Goal: Task Accomplishment & Management: Use online tool/utility

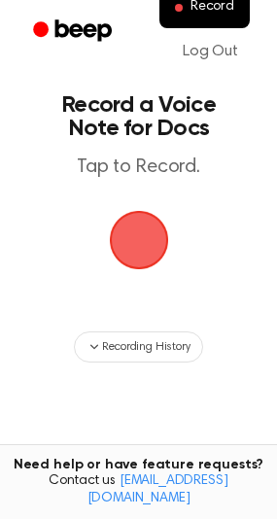
click at [150, 244] on span "button" at bounding box center [139, 240] width 107 height 107
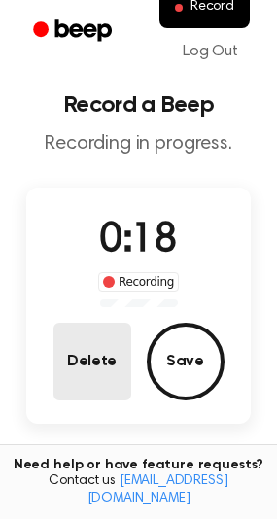
click at [98, 359] on button "Delete" at bounding box center [92, 362] width 78 height 78
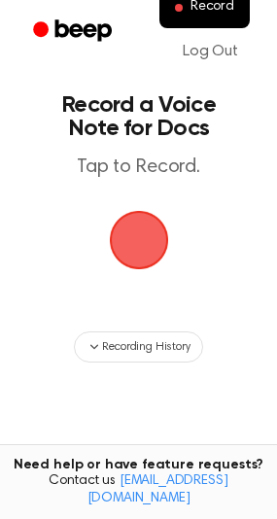
click at [135, 240] on span "button" at bounding box center [137, 239] width 91 height 91
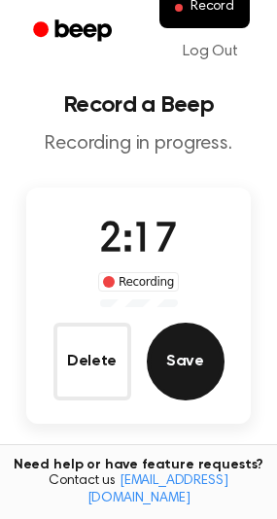
click at [198, 371] on button "Save" at bounding box center [186, 362] width 78 height 78
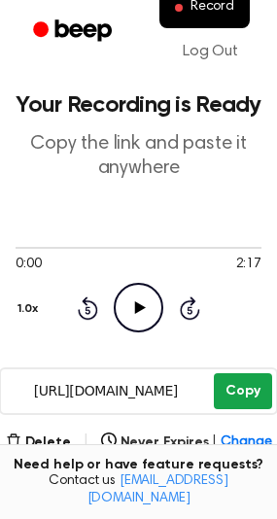
click at [248, 397] on button "Copy" at bounding box center [242, 391] width 57 height 36
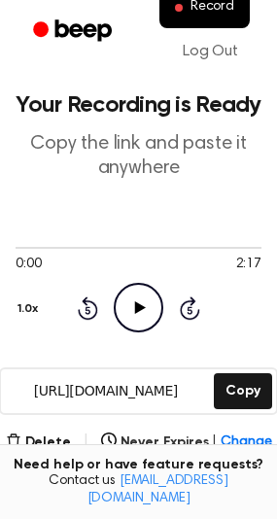
drag, startPoint x: 1, startPoint y: 250, endPoint x: -17, endPoint y: 248, distance: 17.6
click at [0, 248] on html "Record Log Out Your Recording is Ready Copy the link and paste it anywhere 0:00…" at bounding box center [138, 476] width 277 height 952
click at [83, 311] on icon "Rewind 5 seconds" at bounding box center [87, 307] width 21 height 25
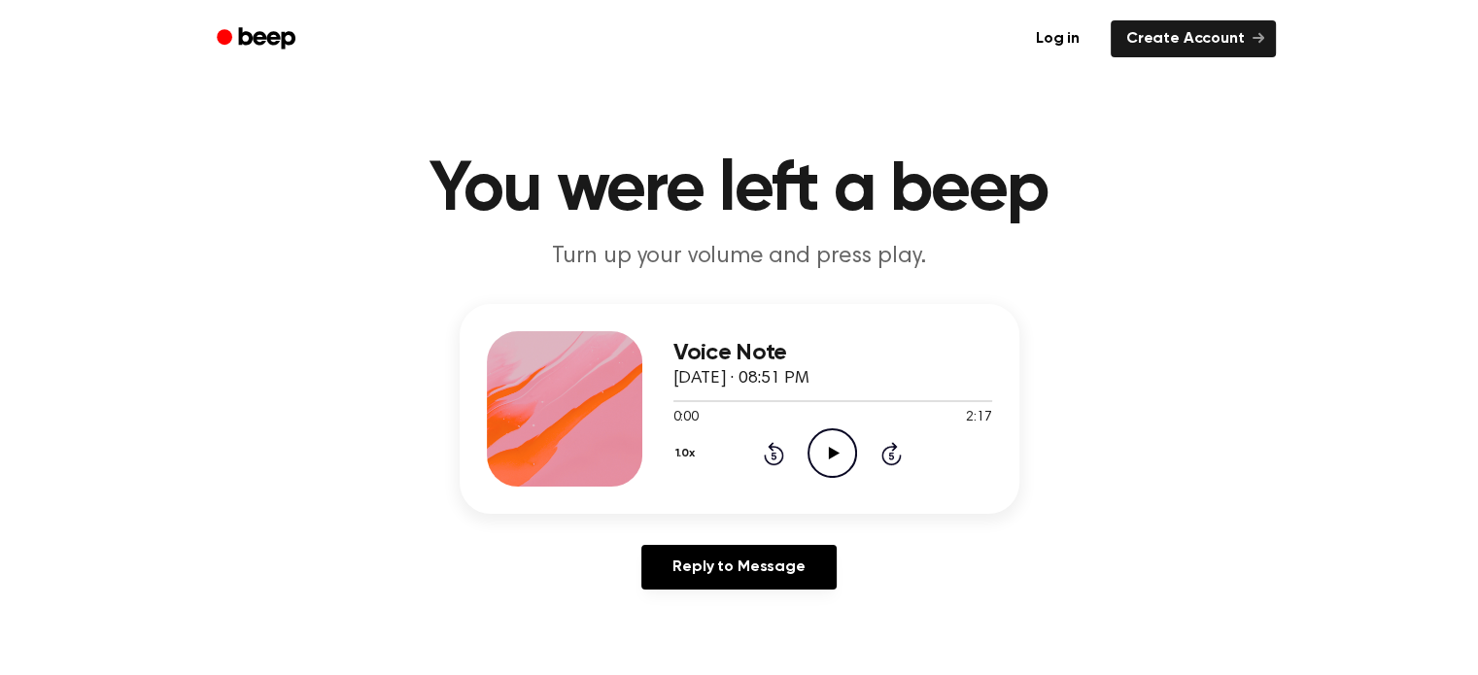
click at [829, 456] on icon at bounding box center [834, 453] width 11 height 13
click at [835, 452] on icon at bounding box center [832, 453] width 9 height 13
click at [837, 452] on icon at bounding box center [834, 453] width 11 height 13
drag, startPoint x: 696, startPoint y: 396, endPoint x: 626, endPoint y: 398, distance: 70.0
click at [626, 398] on div "Voice Note September 23, 2025 · 08:51 PM 0:16 2:17 Your browser does not suppor…" at bounding box center [740, 409] width 560 height 210
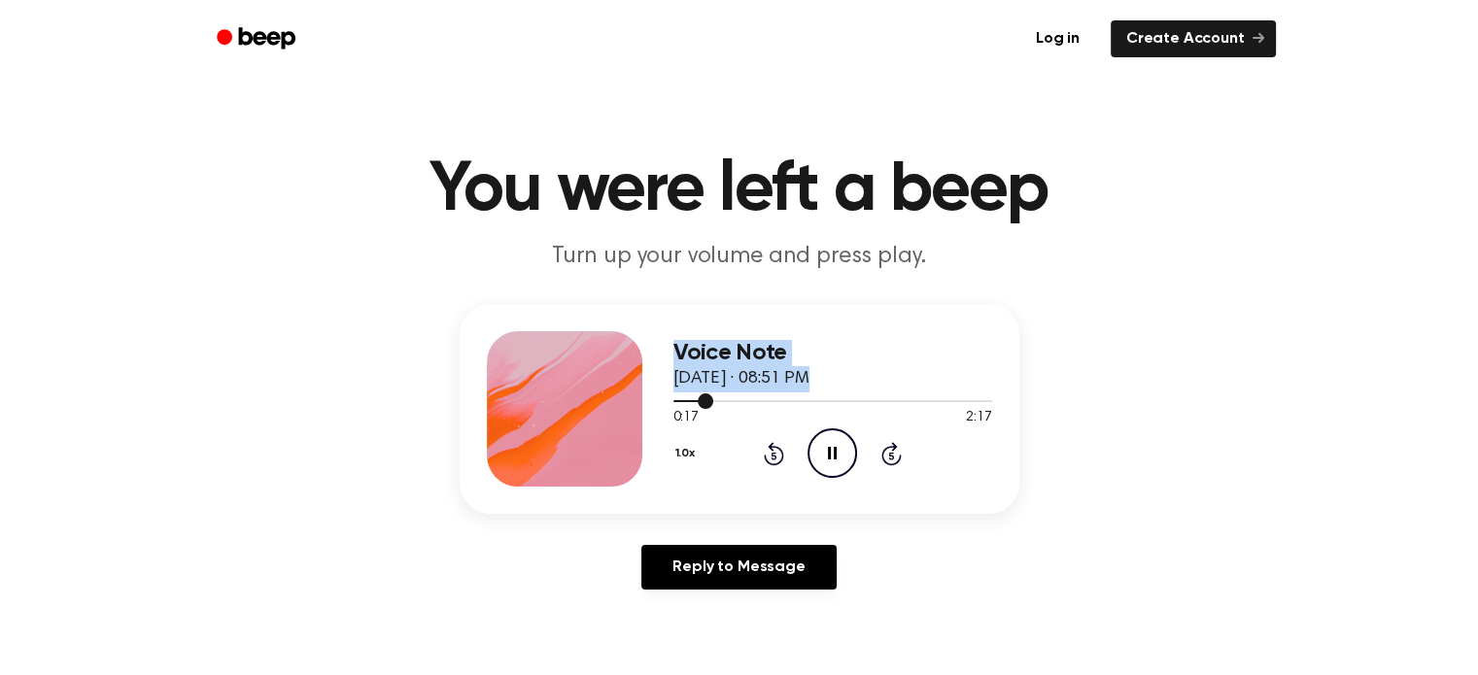
click at [711, 407] on div at bounding box center [832, 401] width 319 height 16
drag, startPoint x: 706, startPoint y: 400, endPoint x: 677, endPoint y: 397, distance: 28.3
click at [677, 397] on div at bounding box center [832, 401] width 319 height 16
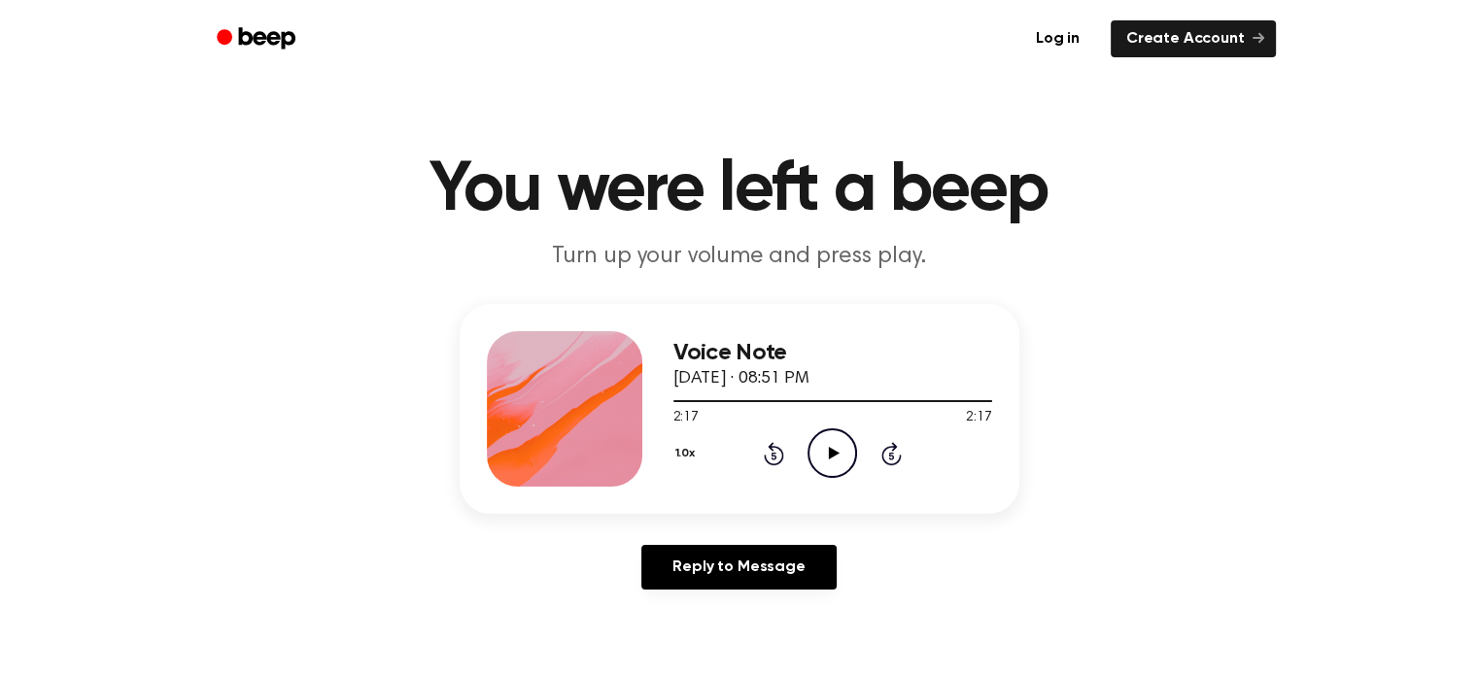
click at [823, 449] on icon "Play Audio" at bounding box center [833, 454] width 50 height 50
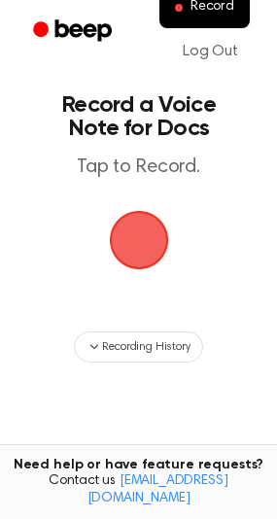
click at [138, 238] on span "button" at bounding box center [139, 240] width 109 height 109
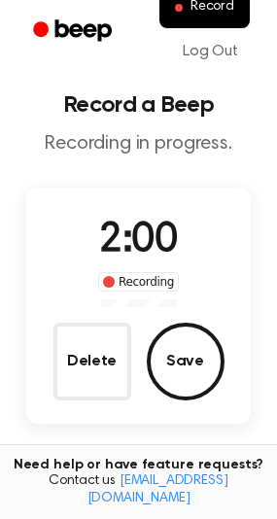
click at [162, 368] on button "Save" at bounding box center [186, 362] width 78 height 78
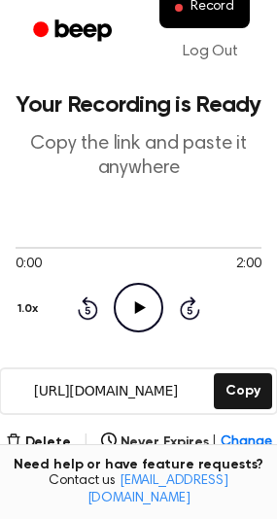
drag, startPoint x: 239, startPoint y: 391, endPoint x: 121, endPoint y: 294, distance: 151.9
click at [239, 392] on button "Copy" at bounding box center [242, 391] width 57 height 36
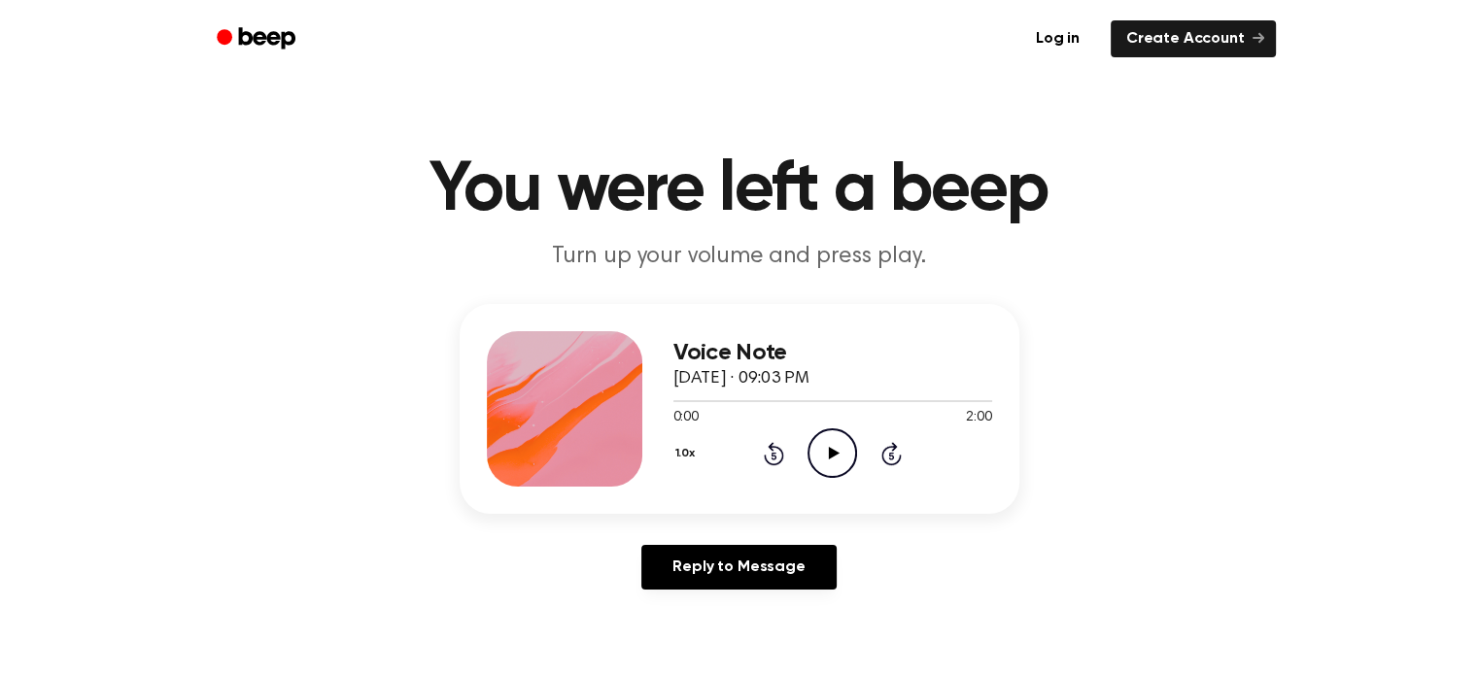
click at [836, 455] on icon "Play Audio" at bounding box center [833, 454] width 50 height 50
click at [840, 450] on icon "Pause Audio" at bounding box center [833, 454] width 50 height 50
click at [778, 455] on icon "Rewind 5 seconds" at bounding box center [773, 453] width 21 height 25
click at [836, 452] on icon at bounding box center [834, 453] width 11 height 13
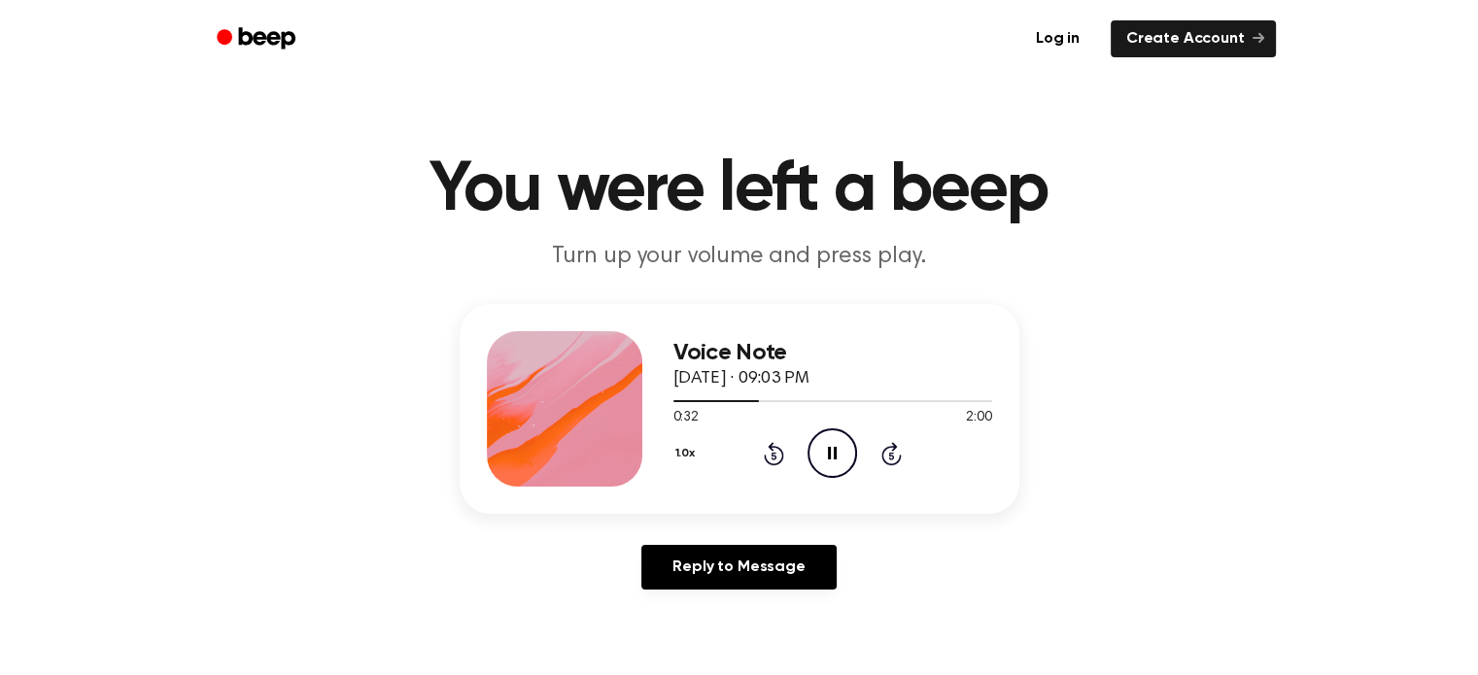
click at [836, 454] on icon at bounding box center [832, 453] width 9 height 13
click at [762, 454] on div "1.0x Rewind 5 seconds Play Audio Skip 5 seconds" at bounding box center [832, 454] width 319 height 50
click at [777, 450] on icon "Rewind 5 seconds" at bounding box center [773, 453] width 21 height 25
click at [776, 450] on icon "Rewind 5 seconds" at bounding box center [773, 453] width 21 height 25
click at [837, 450] on icon "Play Audio" at bounding box center [833, 454] width 50 height 50
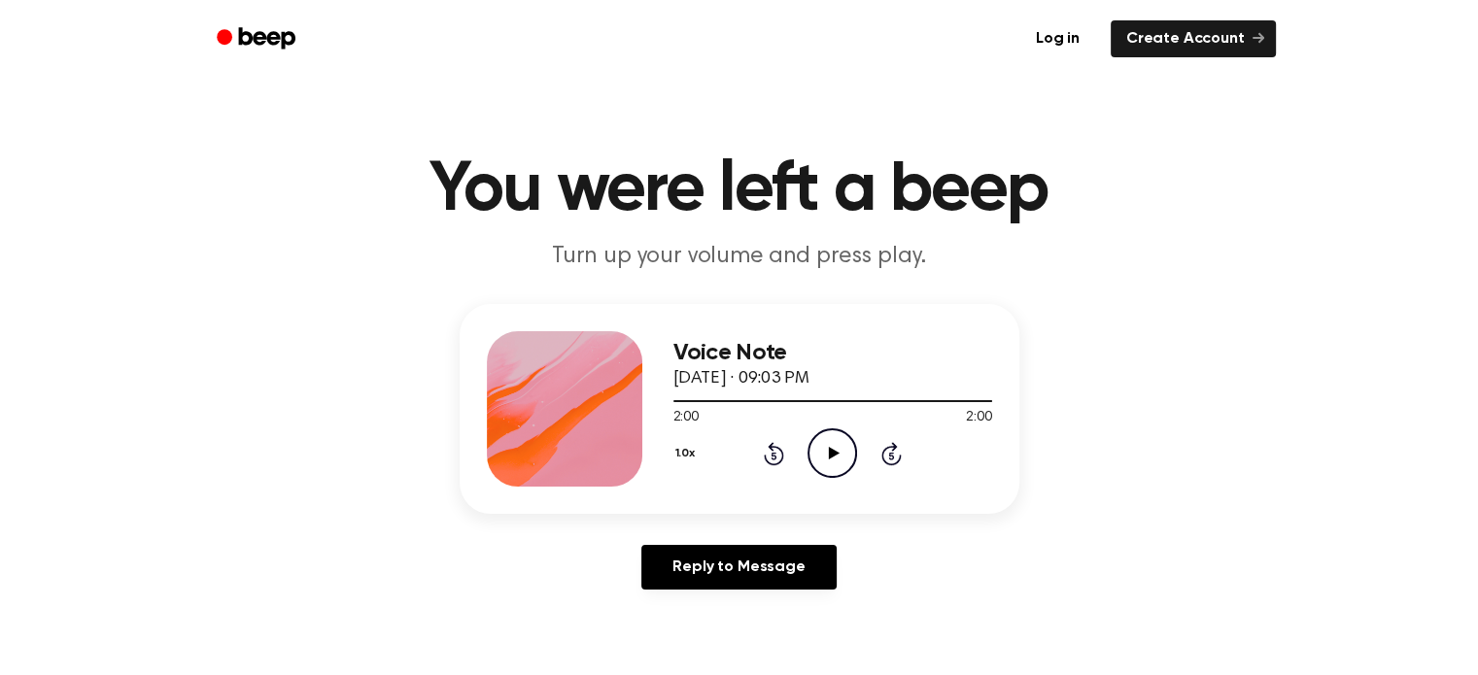
click at [840, 450] on icon "Play Audio" at bounding box center [833, 454] width 50 height 50
click at [842, 445] on icon "Pause Audio" at bounding box center [833, 454] width 50 height 50
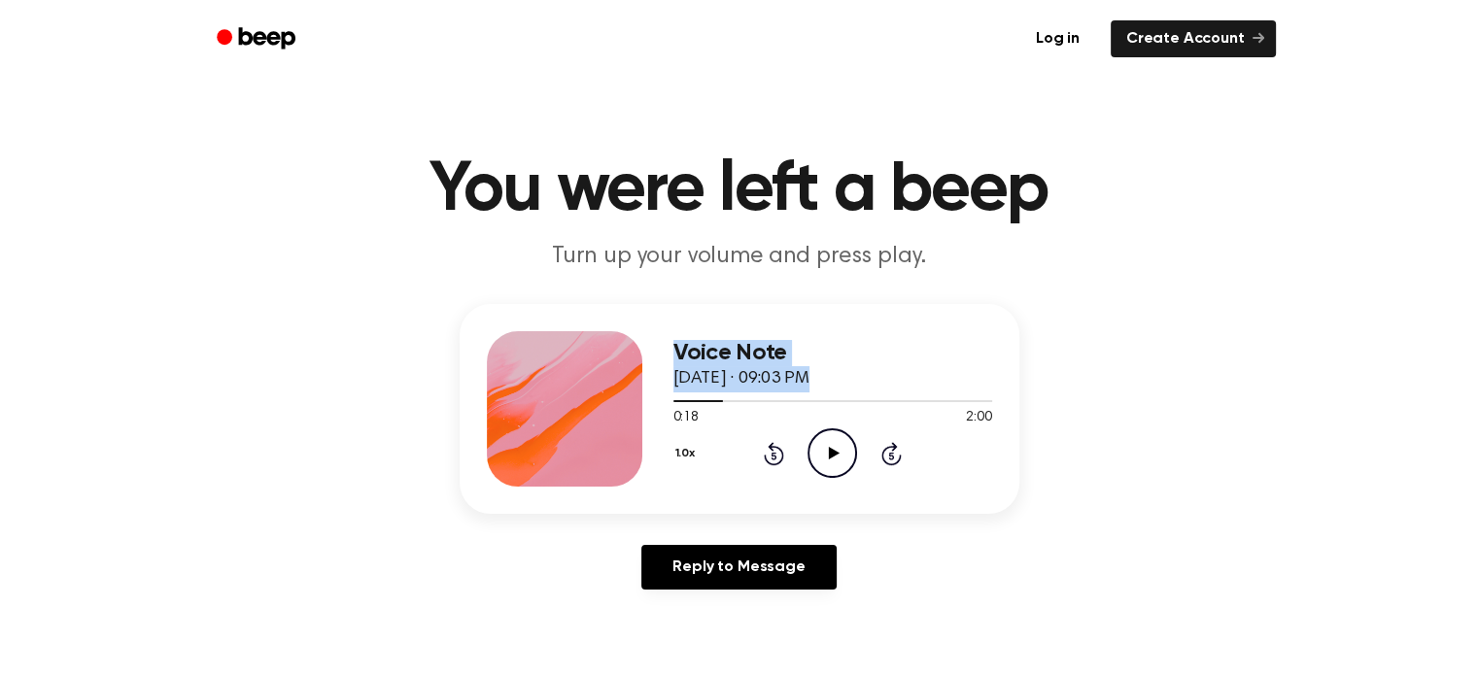
drag, startPoint x: 715, startPoint y: 400, endPoint x: 645, endPoint y: 391, distance: 70.6
click at [645, 391] on div "Voice Note September 23, 2025 · 09:03 PM 0:18 2:00 Your browser does not suppor…" at bounding box center [740, 409] width 560 height 210
click at [711, 407] on span at bounding box center [715, 402] width 16 height 16
drag, startPoint x: 700, startPoint y: 399, endPoint x: 671, endPoint y: 400, distance: 28.2
click at [671, 400] on div "Voice Note September 23, 2025 · 09:03 PM 0:14 2:00 Your browser does not suppor…" at bounding box center [740, 409] width 560 height 210
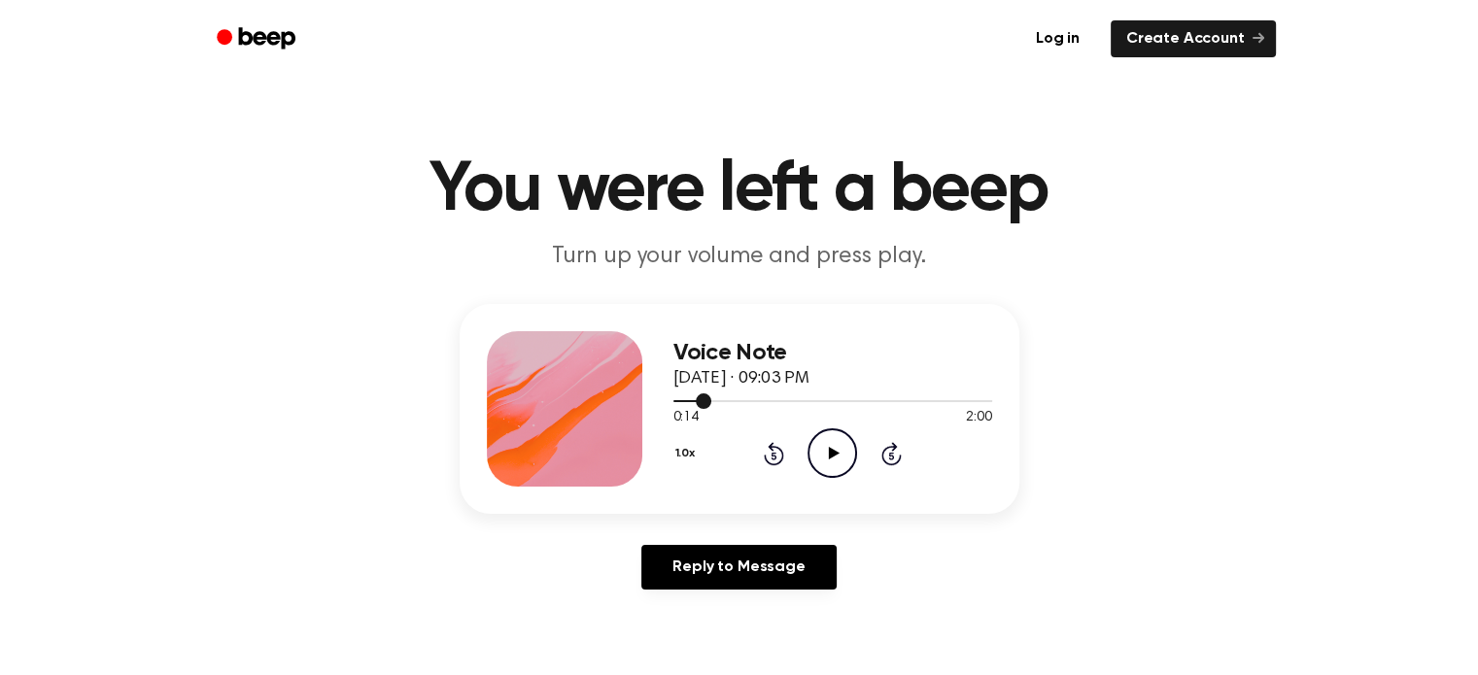
click at [674, 397] on div at bounding box center [832, 401] width 319 height 16
click at [812, 442] on icon "Play Audio" at bounding box center [833, 454] width 50 height 50
click at [831, 456] on icon "Pause Audio" at bounding box center [833, 454] width 50 height 50
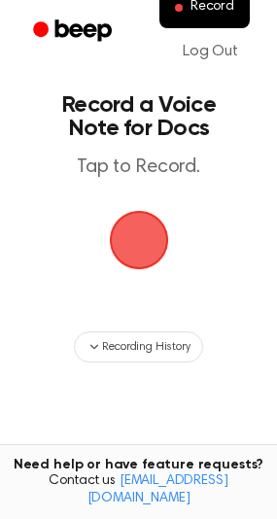
click at [139, 244] on span "button" at bounding box center [139, 240] width 54 height 54
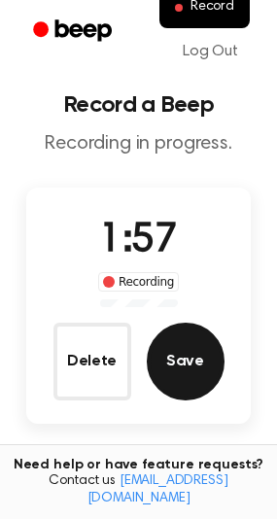
click at [182, 359] on button "Save" at bounding box center [186, 362] width 78 height 78
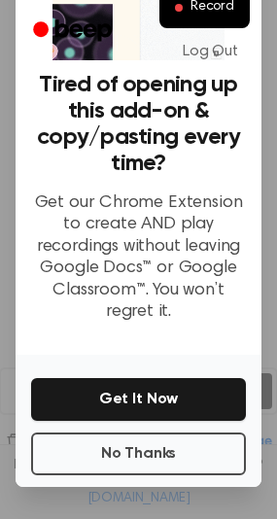
scroll to position [156, 0]
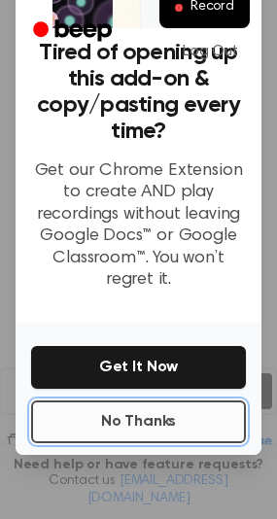
click at [147, 406] on button "No Thanks" at bounding box center [138, 421] width 215 height 43
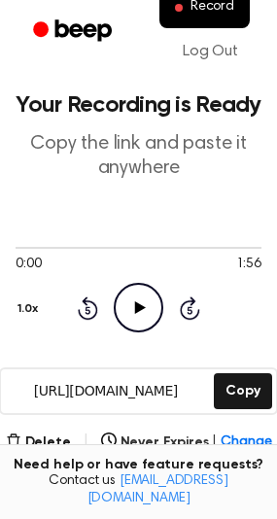
click at [105, 390] on input "[URL][DOMAIN_NAME]" at bounding box center [105, 391] width 209 height 44
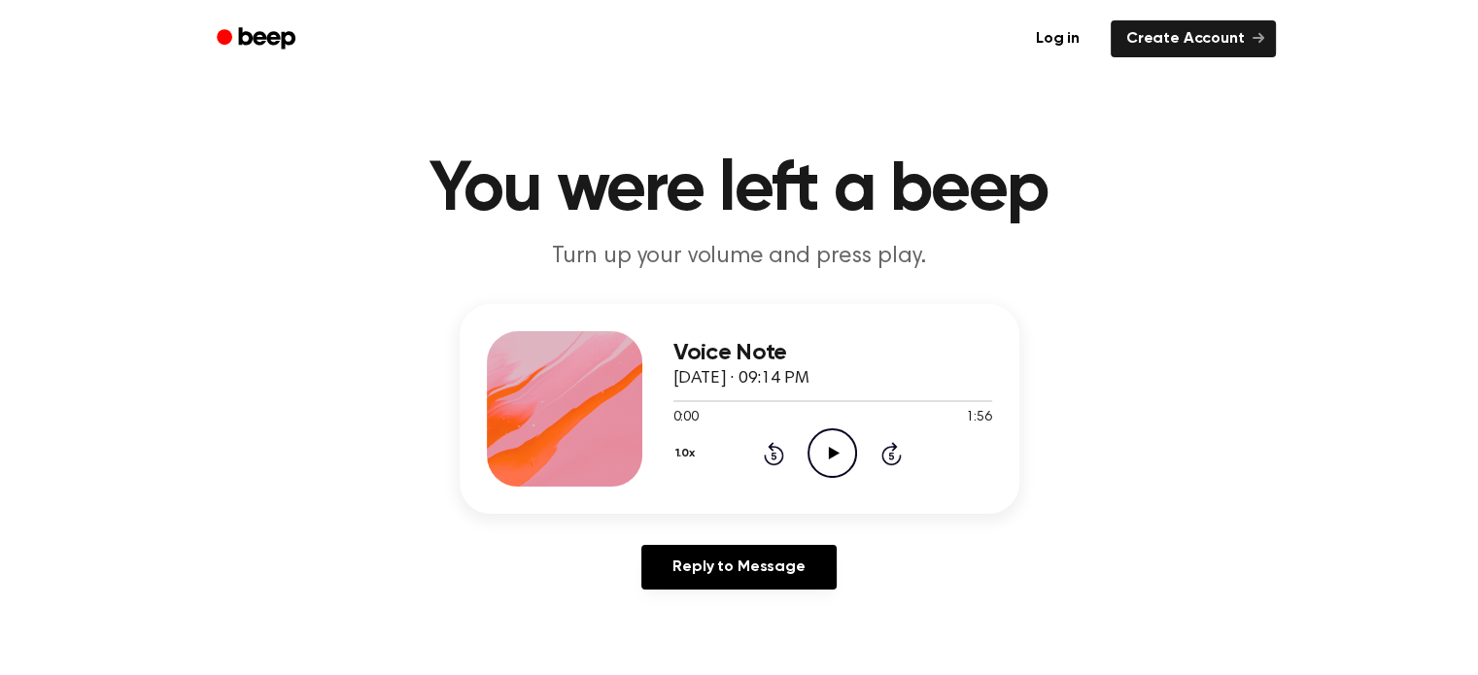
click at [835, 454] on icon at bounding box center [834, 453] width 11 height 13
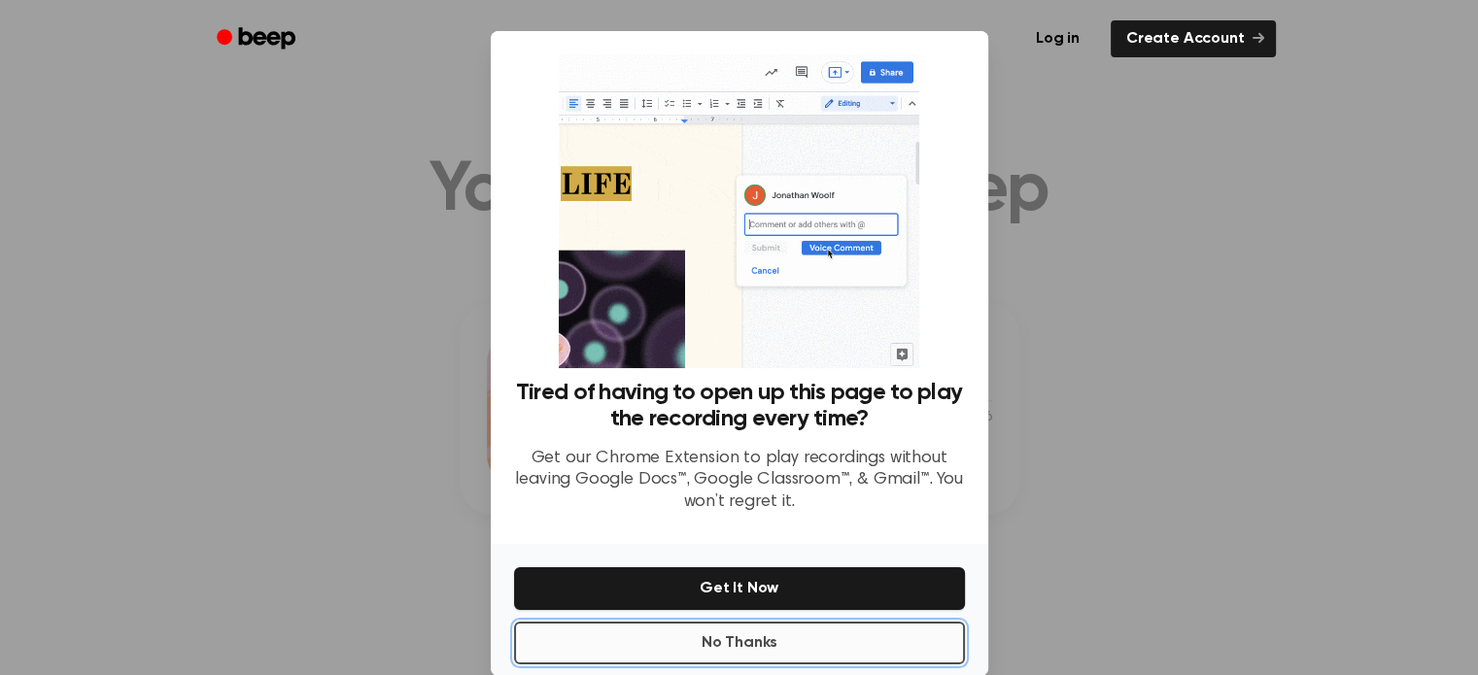
click at [740, 644] on button "No Thanks" at bounding box center [739, 643] width 451 height 43
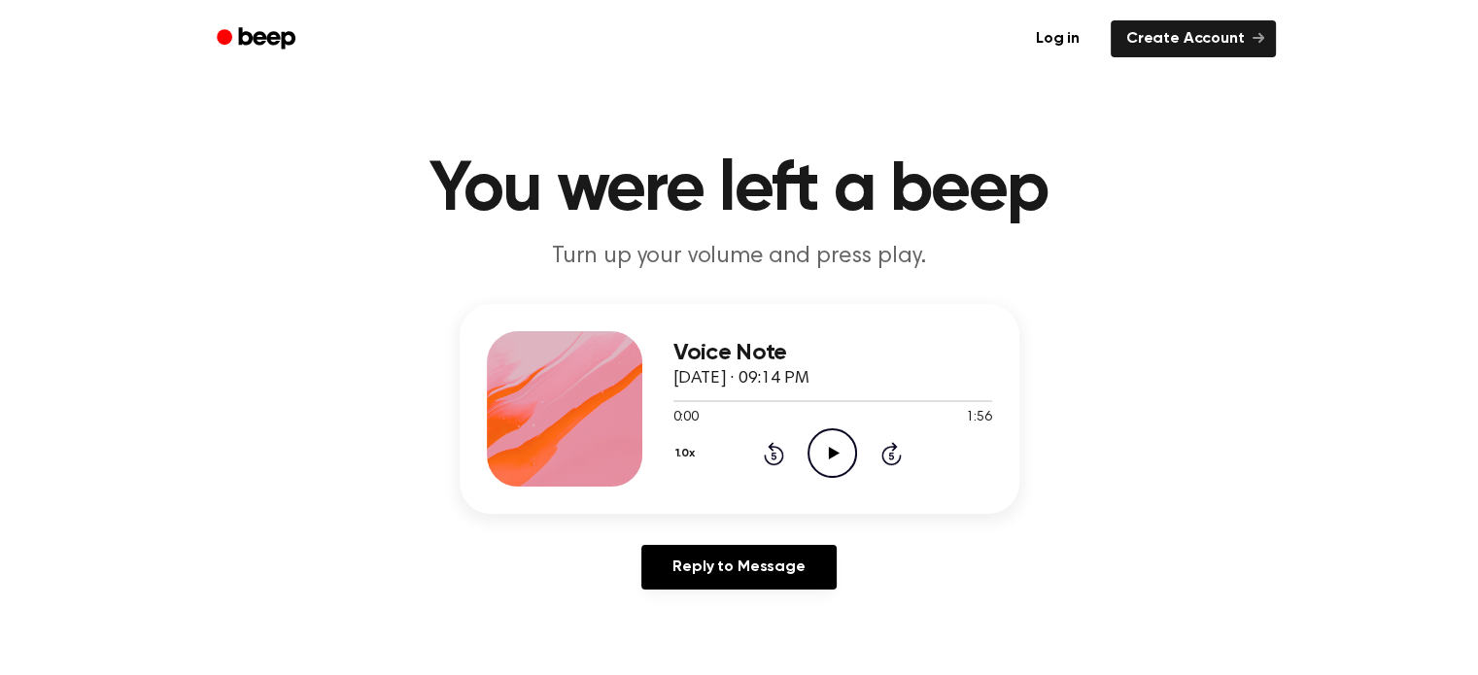
click at [831, 454] on icon at bounding box center [834, 453] width 11 height 13
drag, startPoint x: 692, startPoint y: 403, endPoint x: 664, endPoint y: 396, distance: 29.2
click at [664, 396] on div "Voice Note September 23, 2025 · 09:14 PM 0:10 1:56 Your browser does not suppor…" at bounding box center [740, 409] width 560 height 210
click at [675, 400] on div at bounding box center [688, 401] width 31 height 2
click at [832, 453] on icon "Pause Audio" at bounding box center [833, 454] width 50 height 50
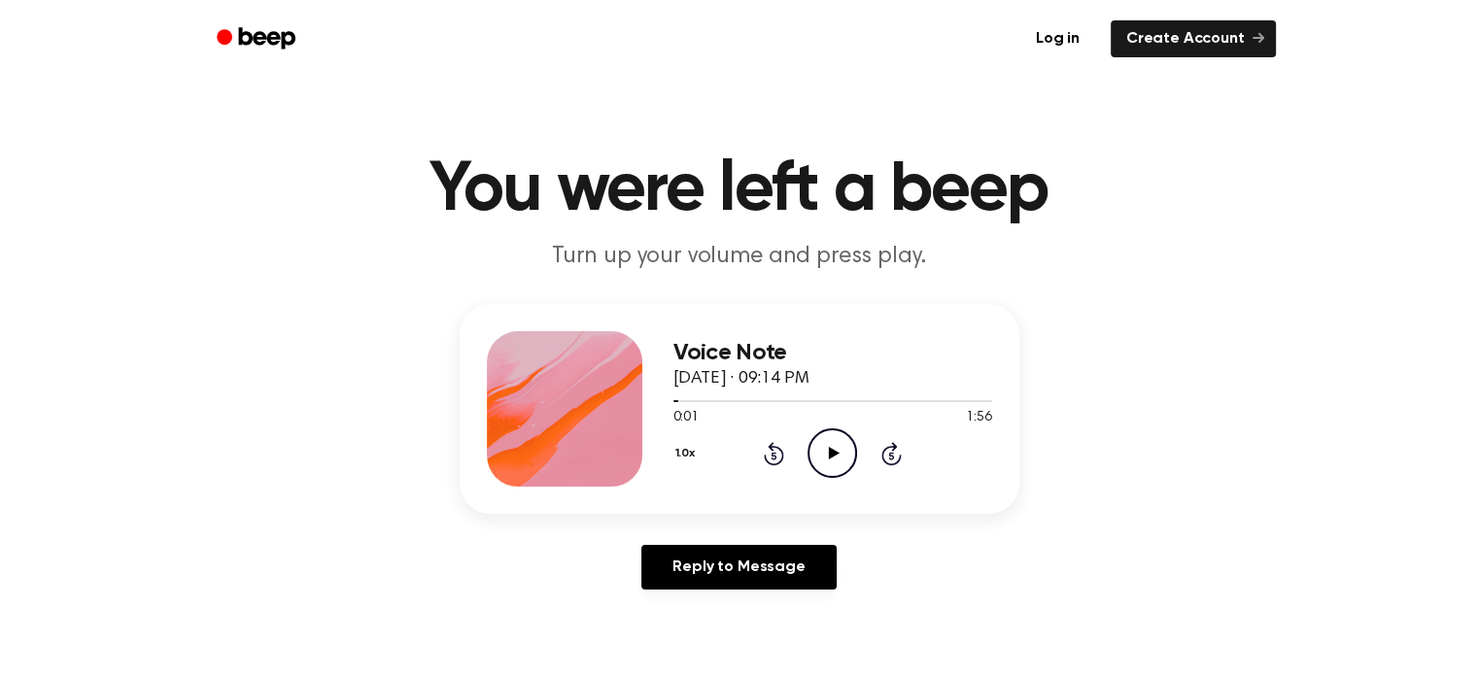
click at [848, 462] on icon "Play Audio" at bounding box center [833, 454] width 50 height 50
click at [836, 445] on icon "Play Audio" at bounding box center [833, 454] width 50 height 50
click at [824, 454] on icon "Pause Audio" at bounding box center [833, 454] width 50 height 50
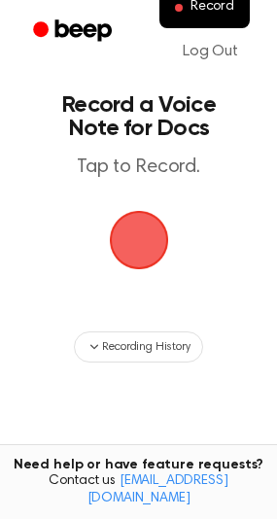
click at [140, 249] on span "button" at bounding box center [138, 240] width 59 height 59
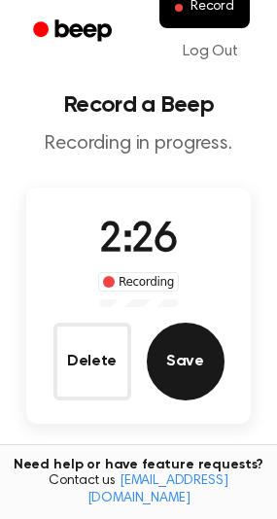
click at [205, 377] on button "Save" at bounding box center [186, 362] width 78 height 78
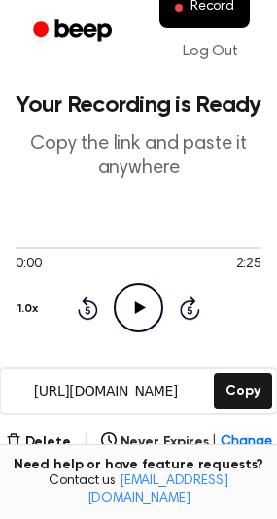
click at [87, 396] on input "[URL][DOMAIN_NAME]" at bounding box center [105, 391] width 209 height 44
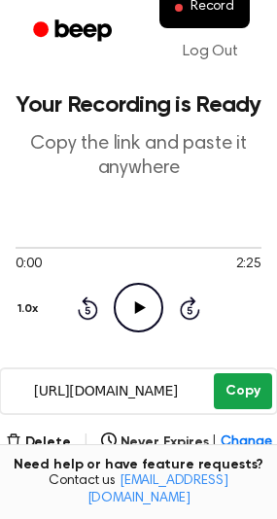
click at [257, 391] on button "Copy" at bounding box center [242, 391] width 57 height 36
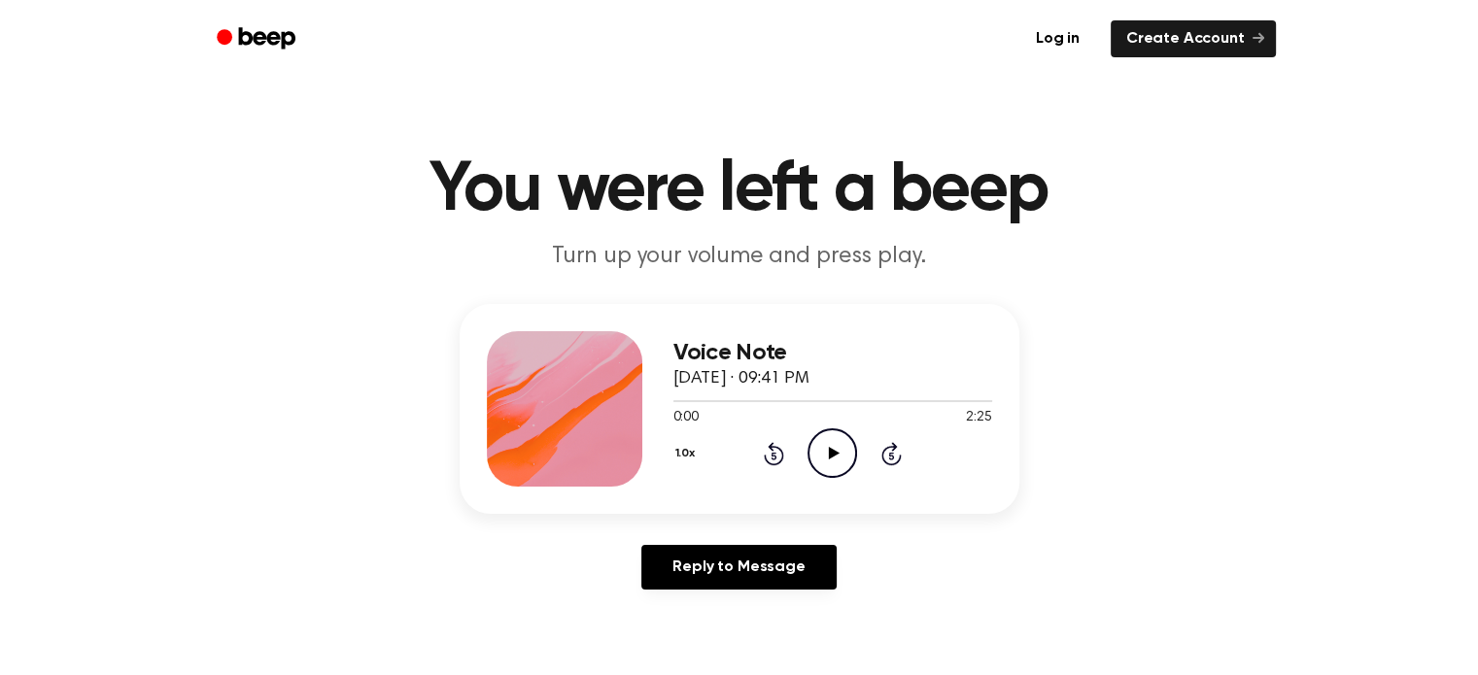
click at [829, 442] on icon "Play Audio" at bounding box center [833, 454] width 50 height 50
click at [847, 455] on icon "Pause Audio" at bounding box center [833, 454] width 50 height 50
drag, startPoint x: 696, startPoint y: 398, endPoint x: 636, endPoint y: 395, distance: 60.4
click at [636, 395] on div "Voice Note September 23, 2025 · 09:41 PM 0:12 2:25 Your browser does not suppor…" at bounding box center [740, 409] width 560 height 210
click at [683, 401] on div at bounding box center [687, 401] width 28 height 2
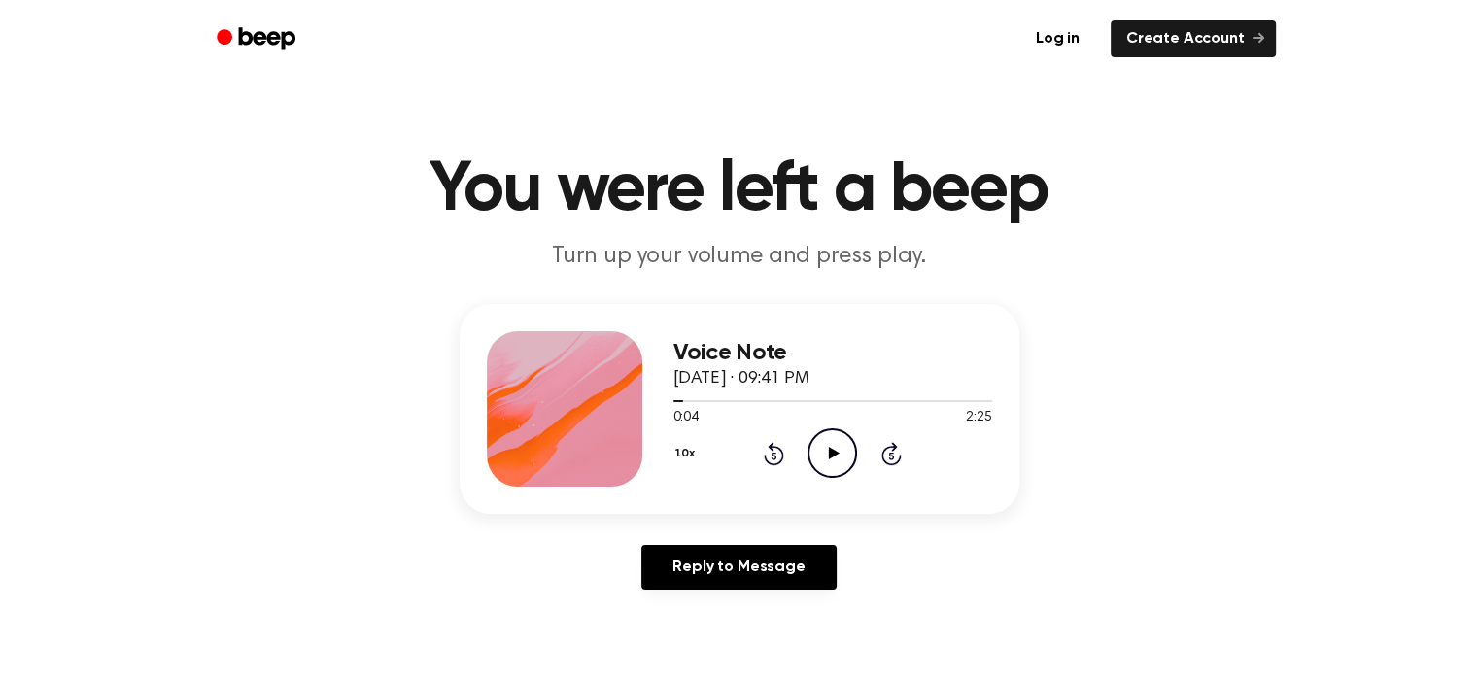
click at [834, 450] on icon "Play Audio" at bounding box center [833, 454] width 50 height 50
click at [828, 442] on icon "Pause Audio" at bounding box center [833, 454] width 50 height 50
click at [831, 442] on icon "Play Audio" at bounding box center [833, 454] width 50 height 50
click at [775, 450] on icon "Rewind 5 seconds" at bounding box center [773, 453] width 21 height 25
click at [824, 451] on icon "Play Audio" at bounding box center [833, 454] width 50 height 50
